Goal: Information Seeking & Learning: Learn about a topic

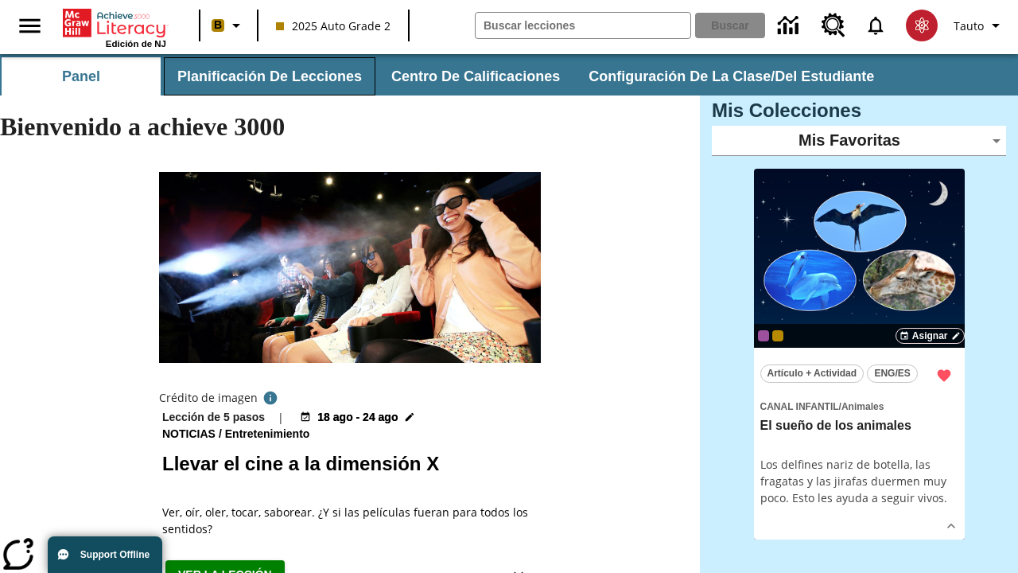
click at [266, 76] on button "Planificación de lecciones" at bounding box center [270, 76] width 212 height 38
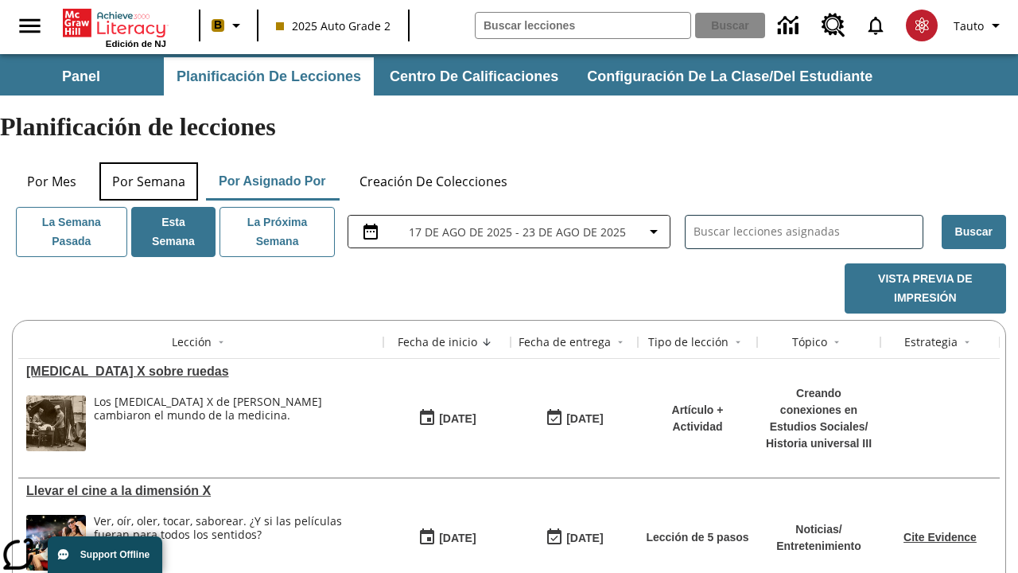
click at [149, 162] on button "Por semana" at bounding box center [148, 181] width 99 height 38
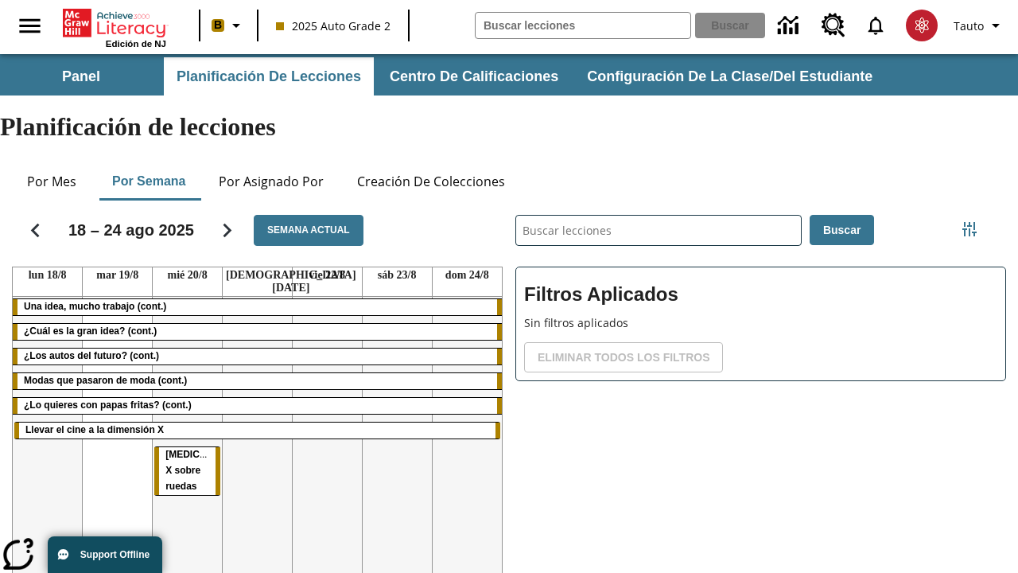
click at [467, 395] on tr "Una idea, mucho trabajo (cont.) ¿Cuál es la gran idea? (cont.) ¿Los autos del f…" at bounding box center [257, 468] width 489 height 343
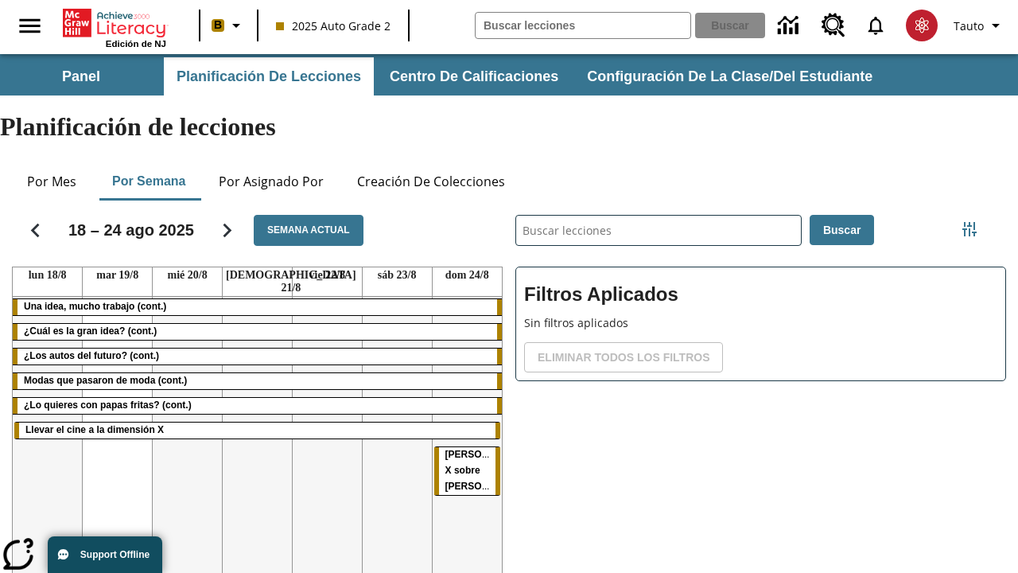
click at [462, 447] on span "[PERSON_NAME] X sobre [PERSON_NAME]" at bounding box center [485, 469] width 80 height 45
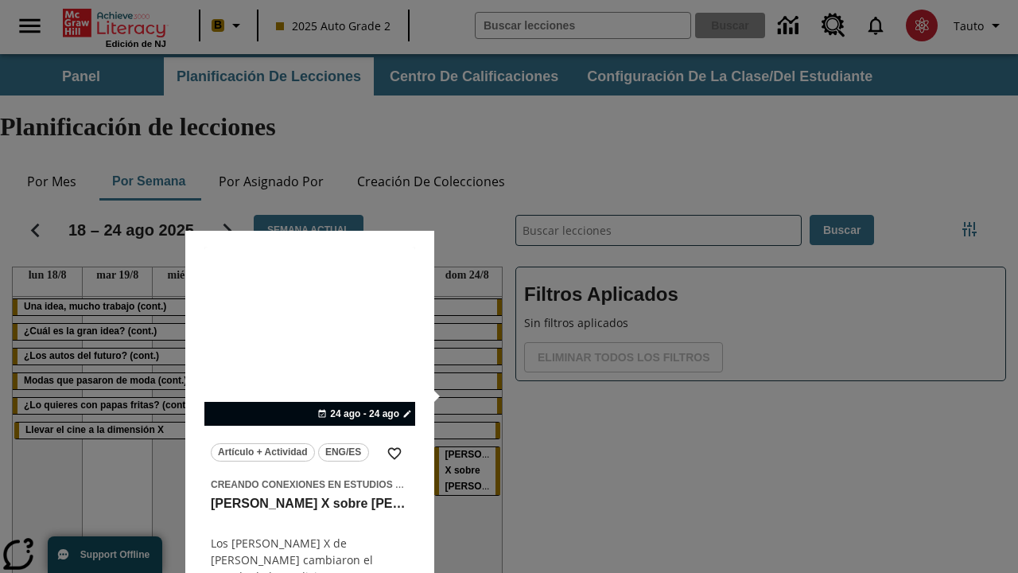
scroll to position [99, 0]
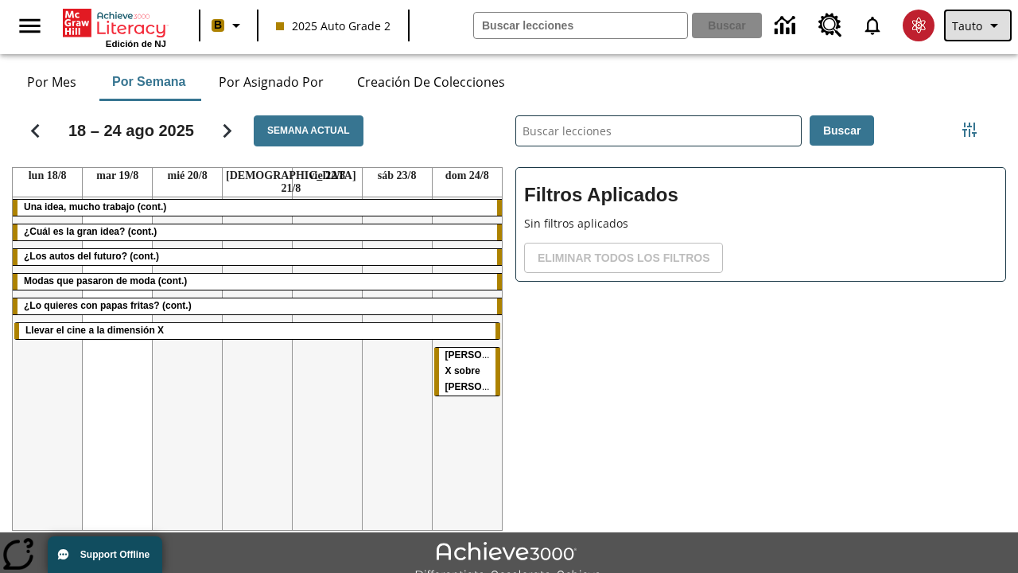
click at [979, 25] on span "Tauto" at bounding box center [967, 25] width 30 height 17
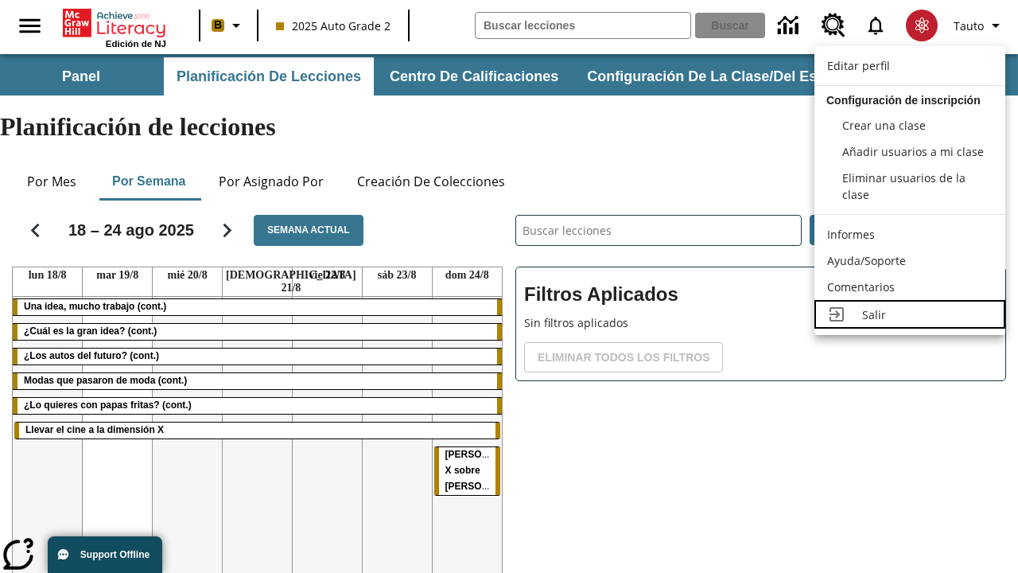
click at [910, 314] on div "Salir" at bounding box center [927, 314] width 130 height 17
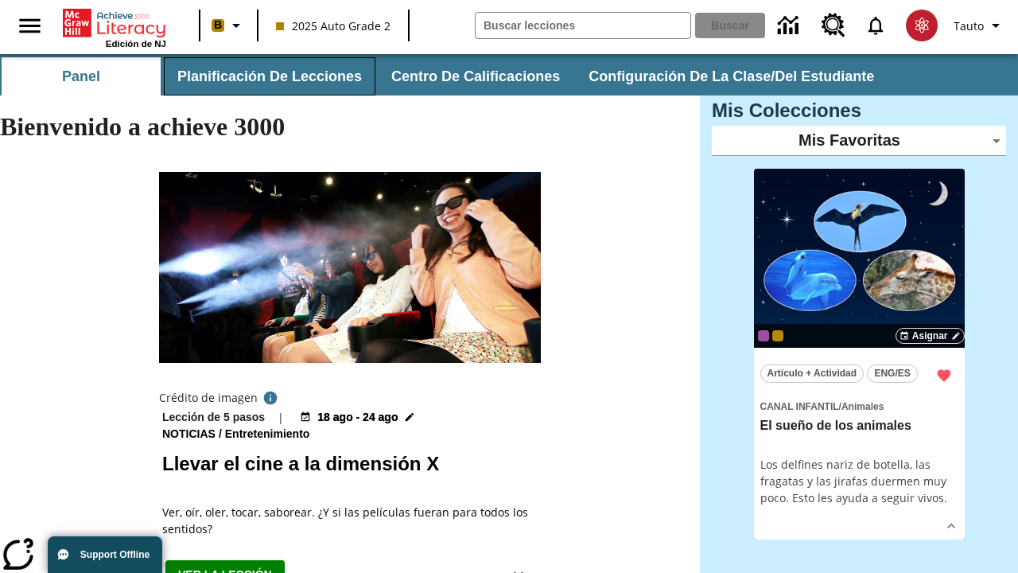
click at [266, 76] on button "Planificación de lecciones" at bounding box center [270, 76] width 212 height 38
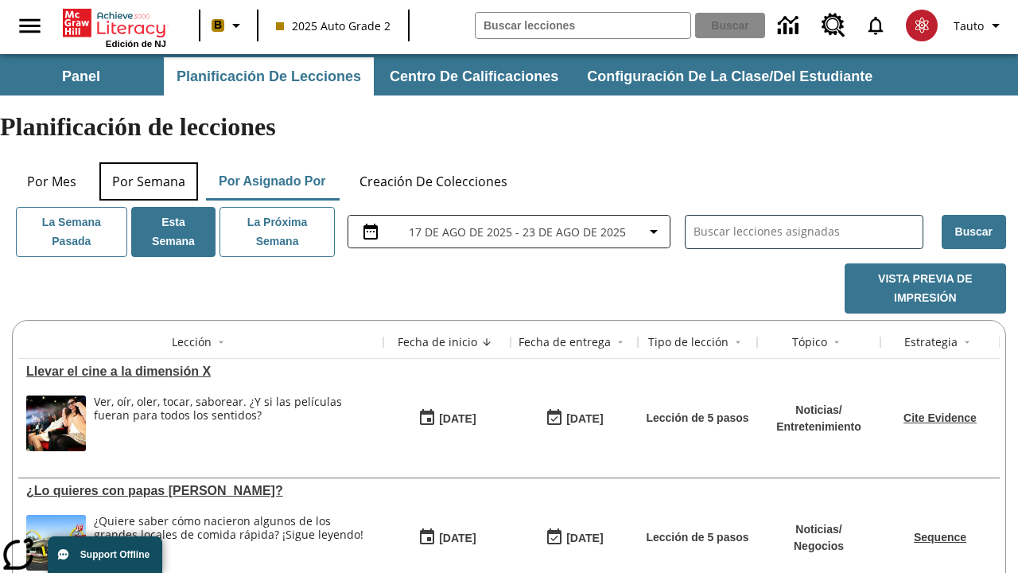
click at [149, 162] on button "Por semana" at bounding box center [148, 181] width 99 height 38
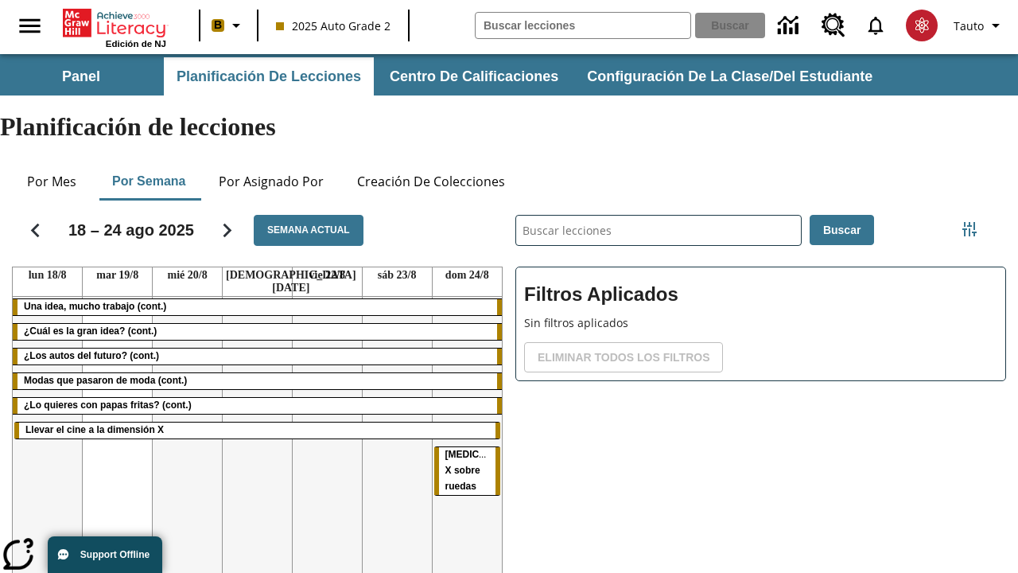
click at [187, 395] on tr "Una idea, mucho trabajo (cont.) ¿Cuál es la gran idea? (cont.) ¿Los autos del f…" at bounding box center [257, 468] width 489 height 343
